Goal: Navigation & Orientation: Understand site structure

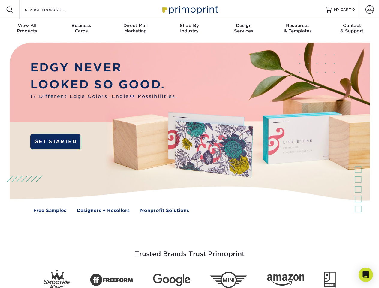
click at [189, 144] on img at bounding box center [189, 132] width 375 height 188
click at [10, 10] on span at bounding box center [9, 9] width 7 height 7
click at [369, 10] on span at bounding box center [370, 9] width 8 height 8
click at [27, 29] on div "View All Products" at bounding box center [27, 28] width 54 height 11
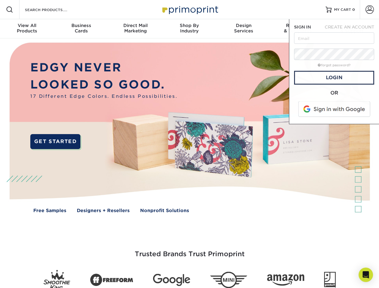
click at [81, 29] on div "Business Cards" at bounding box center [81, 28] width 54 height 11
click at [135, 29] on div "Direct Mail Marketing" at bounding box center [135, 28] width 54 height 11
click at [189, 29] on div "Shop By Industry" at bounding box center [189, 28] width 54 height 11
click at [244, 29] on div "Design Services" at bounding box center [244, 28] width 54 height 11
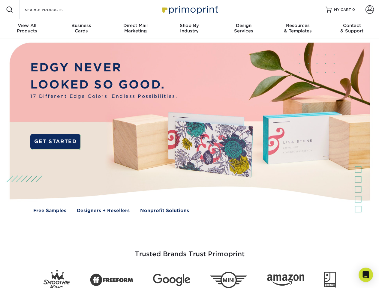
click at [298, 29] on div "Resources & Templates" at bounding box center [298, 28] width 54 height 11
click at [352, 29] on div "Contact & Support" at bounding box center [352, 28] width 54 height 11
